Goal: Transaction & Acquisition: Purchase product/service

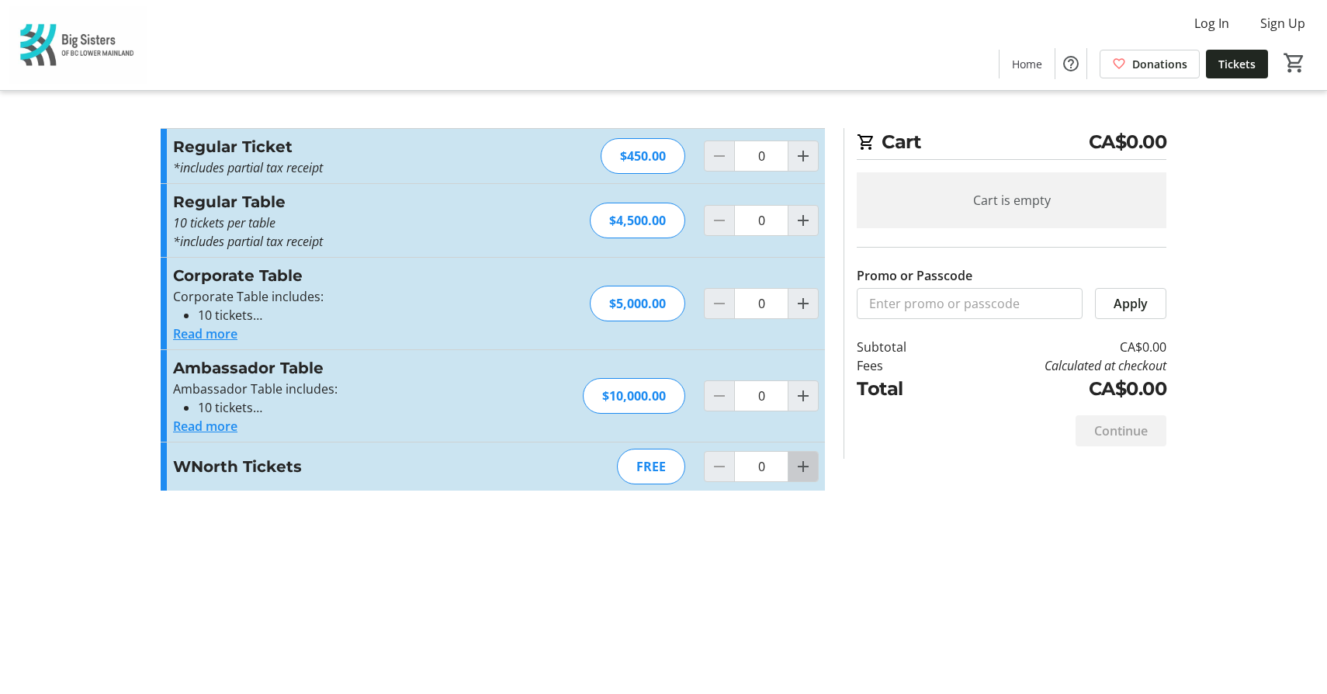
click at [792, 474] on span "Increment by one" at bounding box center [802, 466] width 29 height 29
click at [798, 473] on mat-icon "Increment by one" at bounding box center [803, 466] width 19 height 19
type input "2"
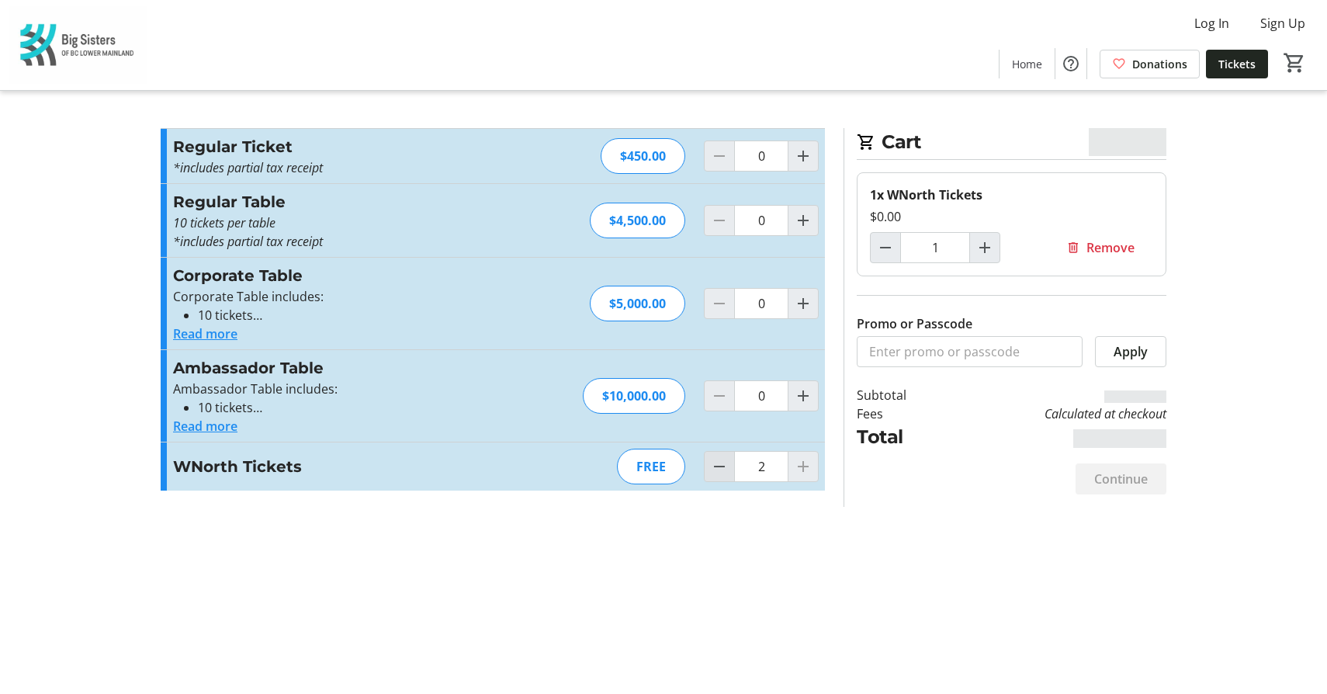
type input "2"
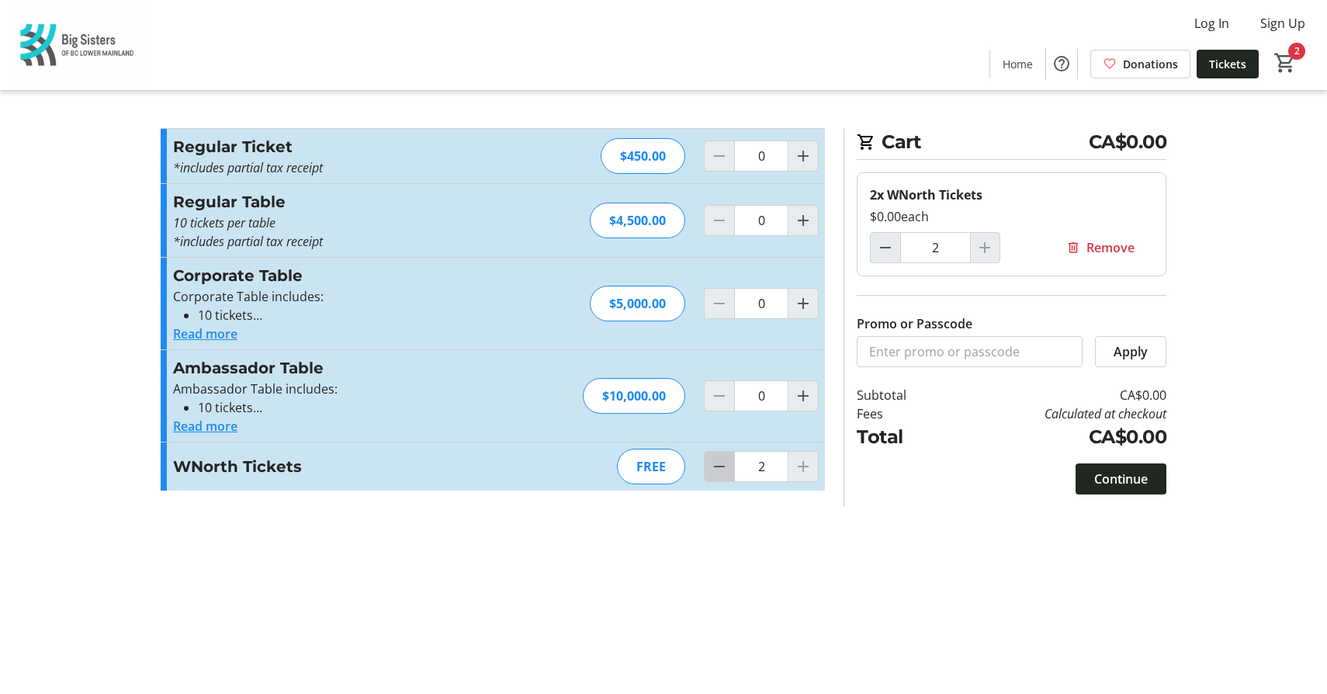
click at [727, 469] on mat-icon "Decrement by one" at bounding box center [719, 466] width 19 height 19
type input "0"
